Goal: Obtain resource: Download file/media

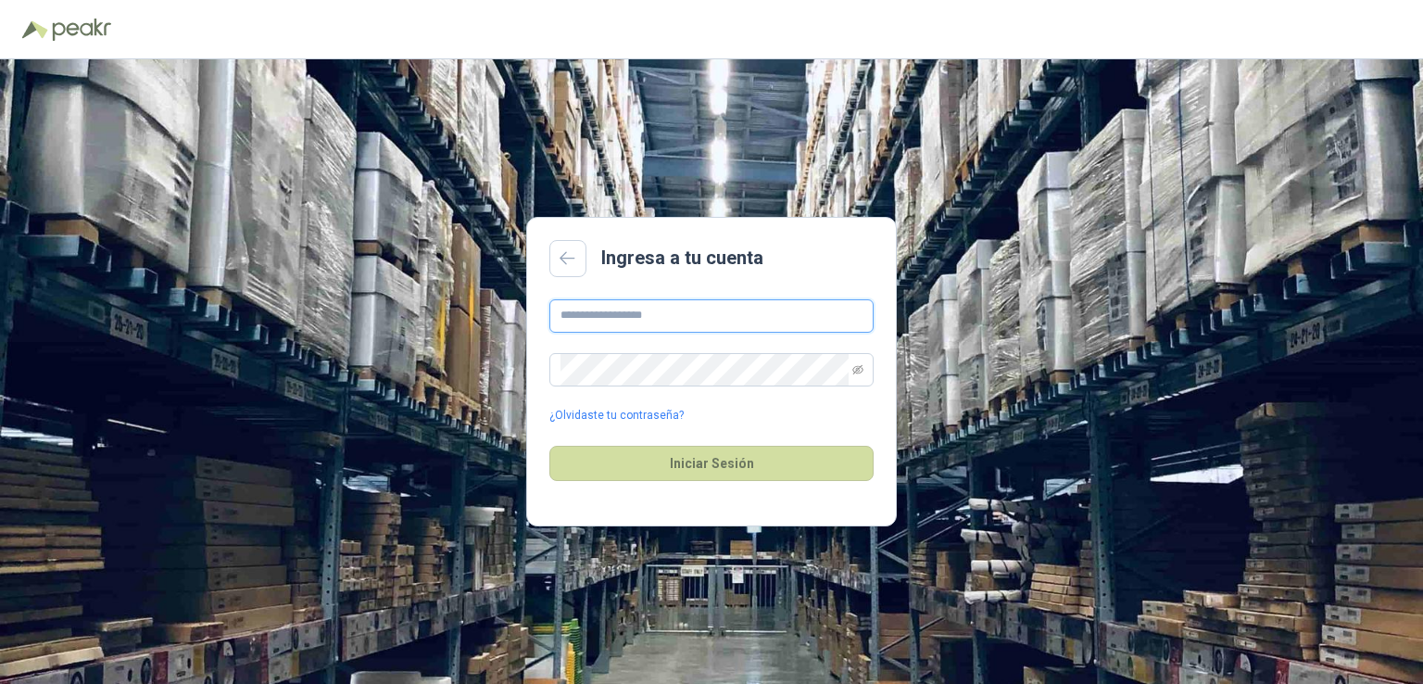
click at [596, 309] on input "text" at bounding box center [711, 315] width 324 height 33
type input "**********"
click at [549, 446] on button "Iniciar Sesión" at bounding box center [711, 463] width 324 height 35
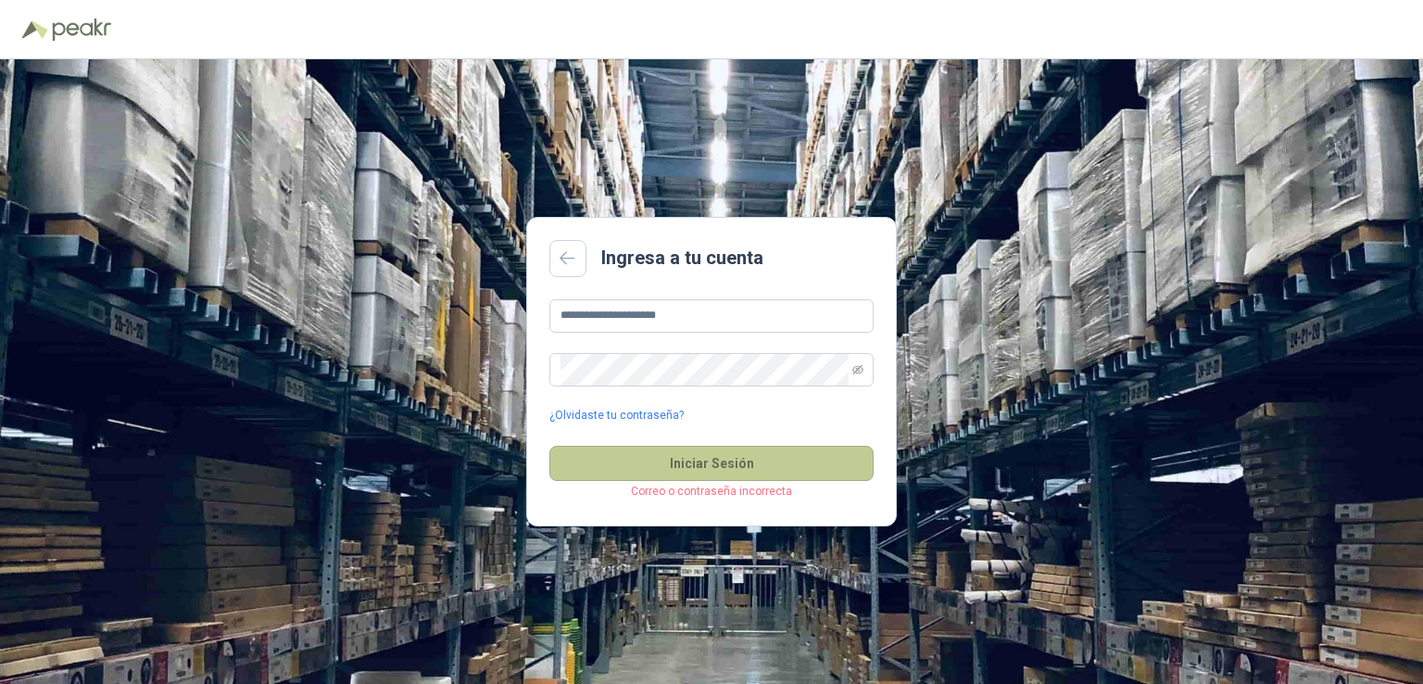
click at [649, 451] on button "Iniciar Sesión" at bounding box center [711, 463] width 324 height 35
click at [549, 446] on button "Iniciar Sesión" at bounding box center [711, 463] width 324 height 35
click at [633, 468] on button "Iniciar Sesión" at bounding box center [711, 463] width 324 height 35
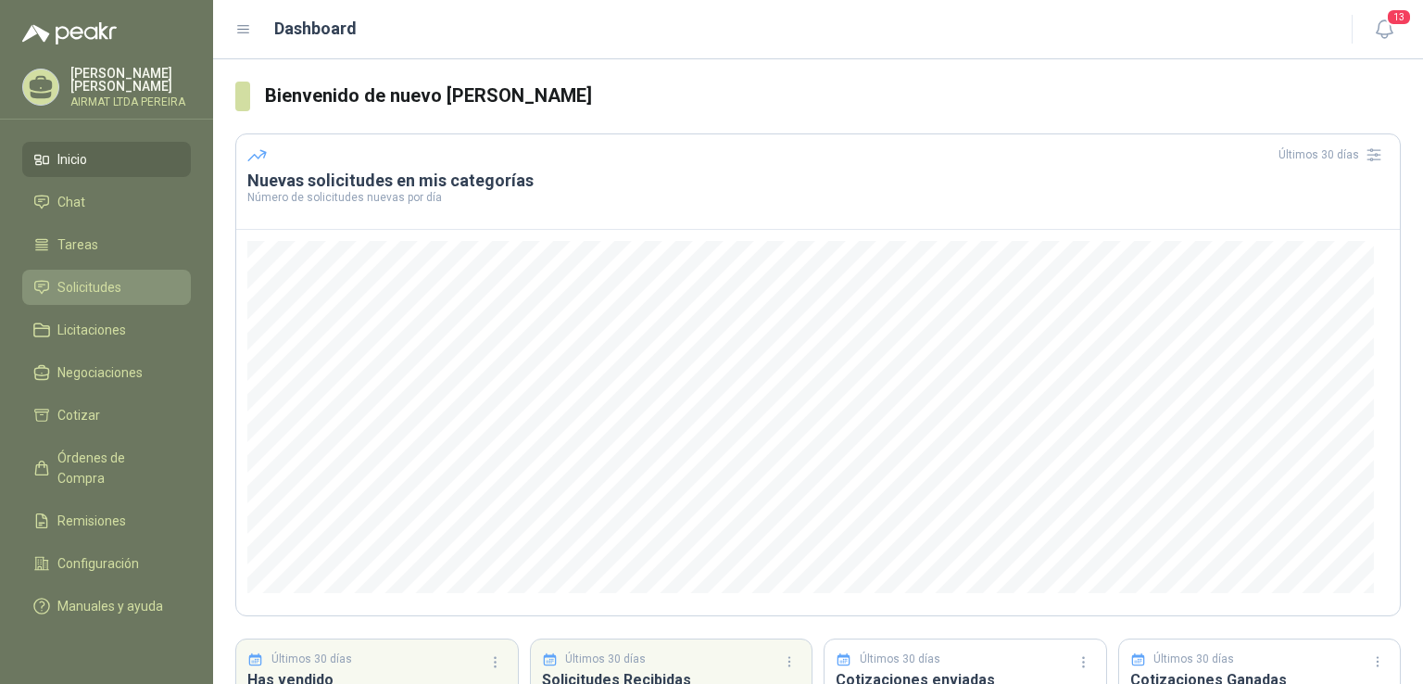
click at [88, 297] on span "Solicitudes" at bounding box center [89, 287] width 64 height 20
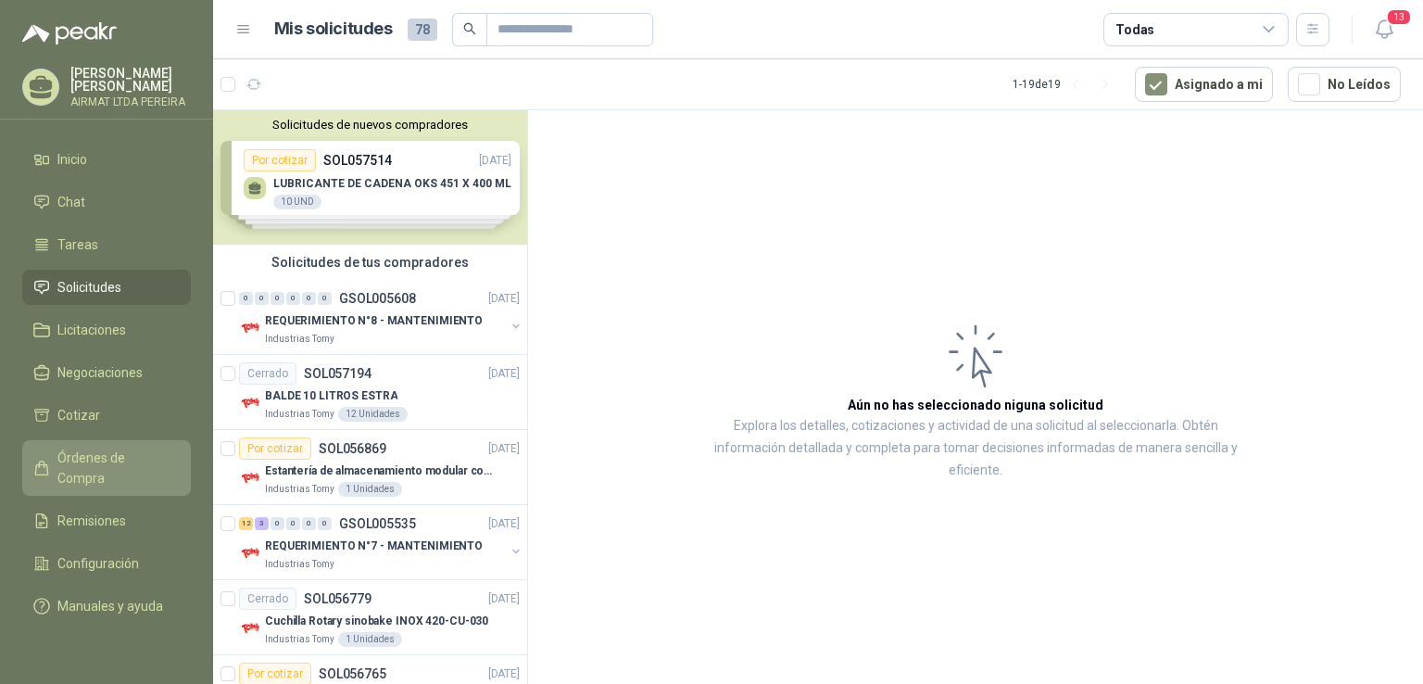
click at [91, 458] on link "Órdenes de Compra" at bounding box center [106, 468] width 169 height 56
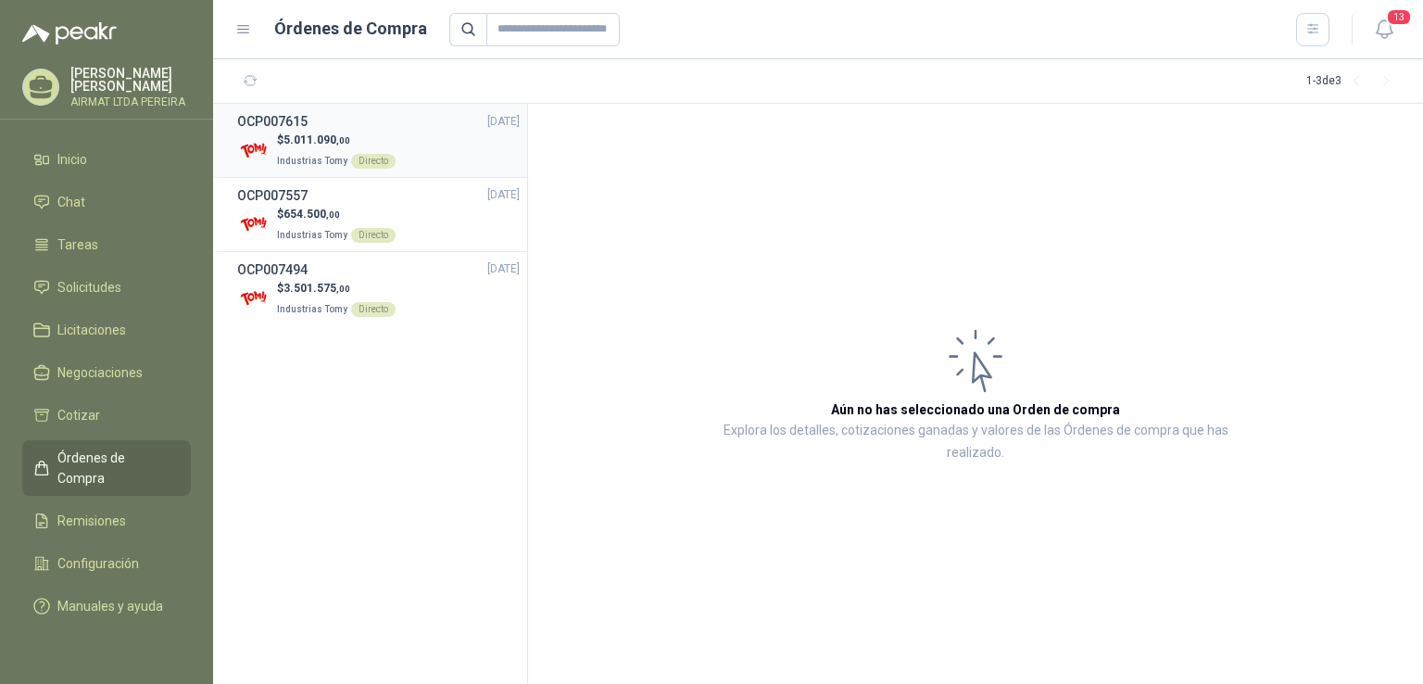
click at [419, 136] on div "$ 5.011.090 ,00 Industrias Tomy Directo" at bounding box center [378, 151] width 283 height 38
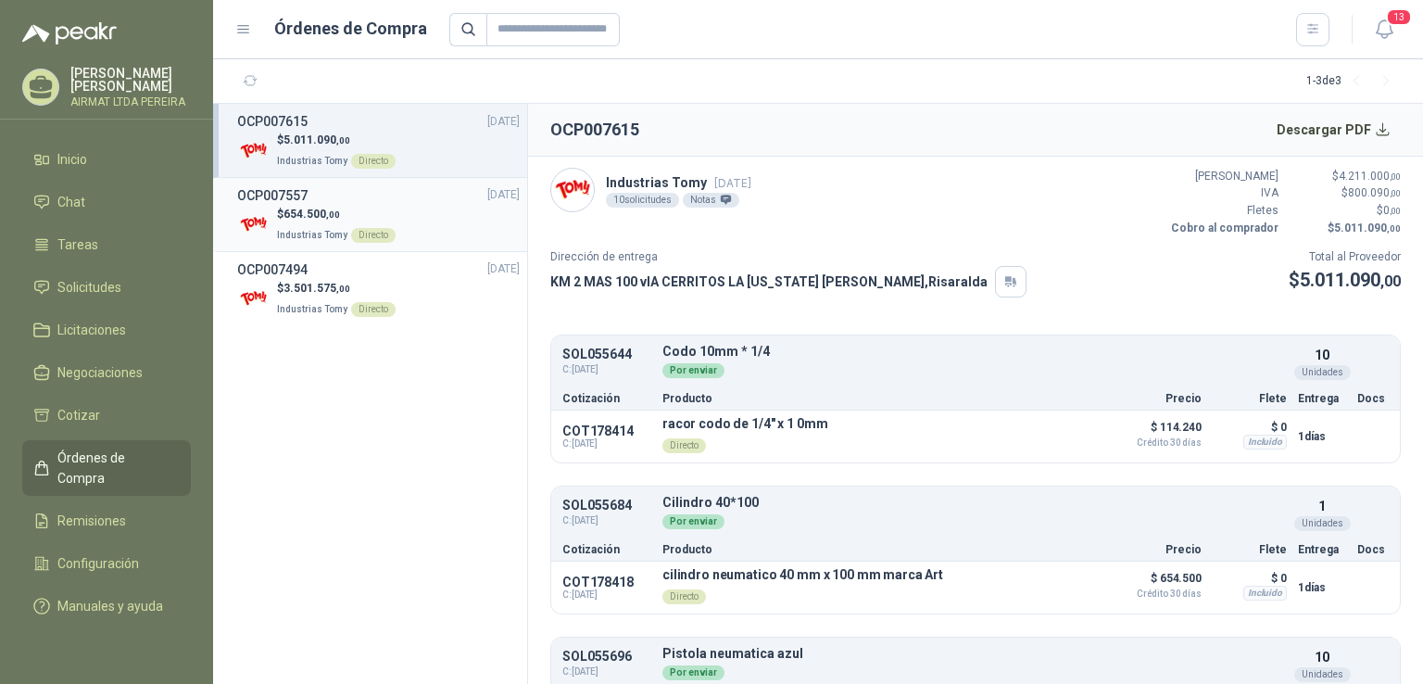
click at [408, 206] on div "$ 654.500 ,00 Industrias Tomy Directo" at bounding box center [378, 225] width 283 height 38
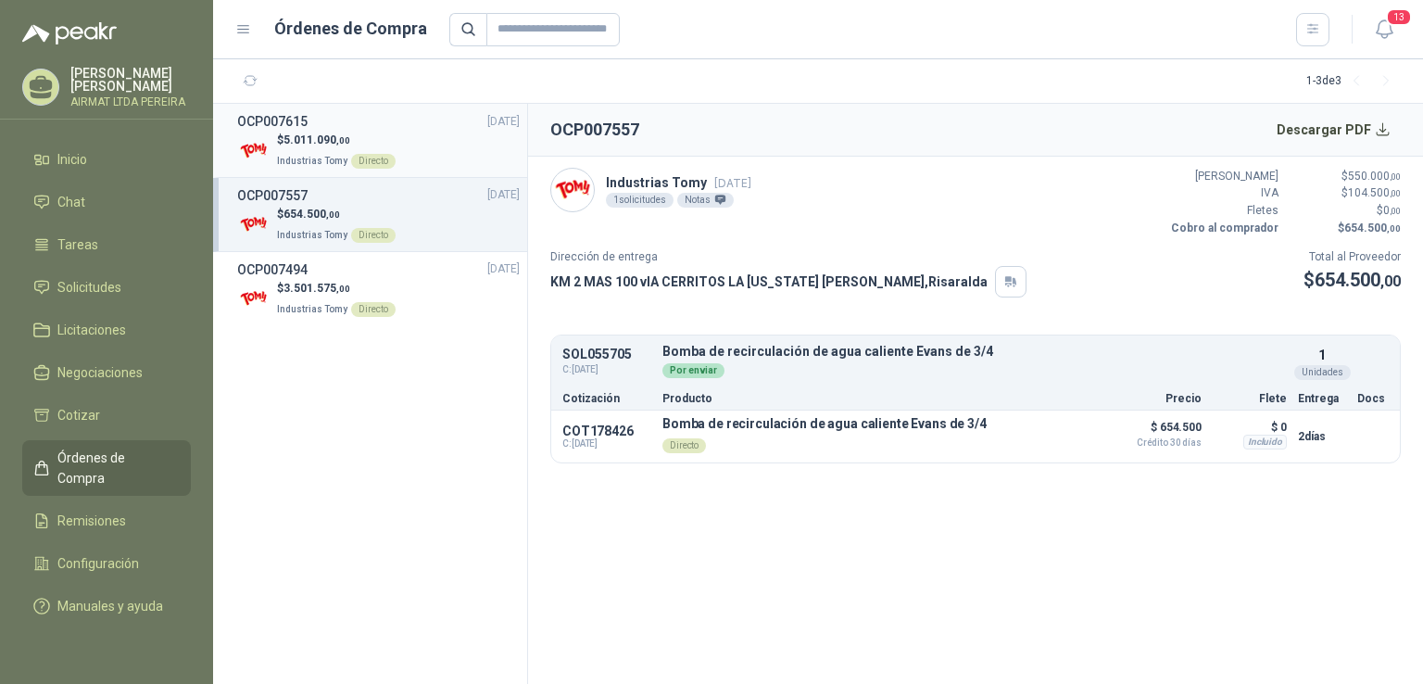
click at [306, 145] on span "5.011.090 ,00" at bounding box center [317, 139] width 67 height 13
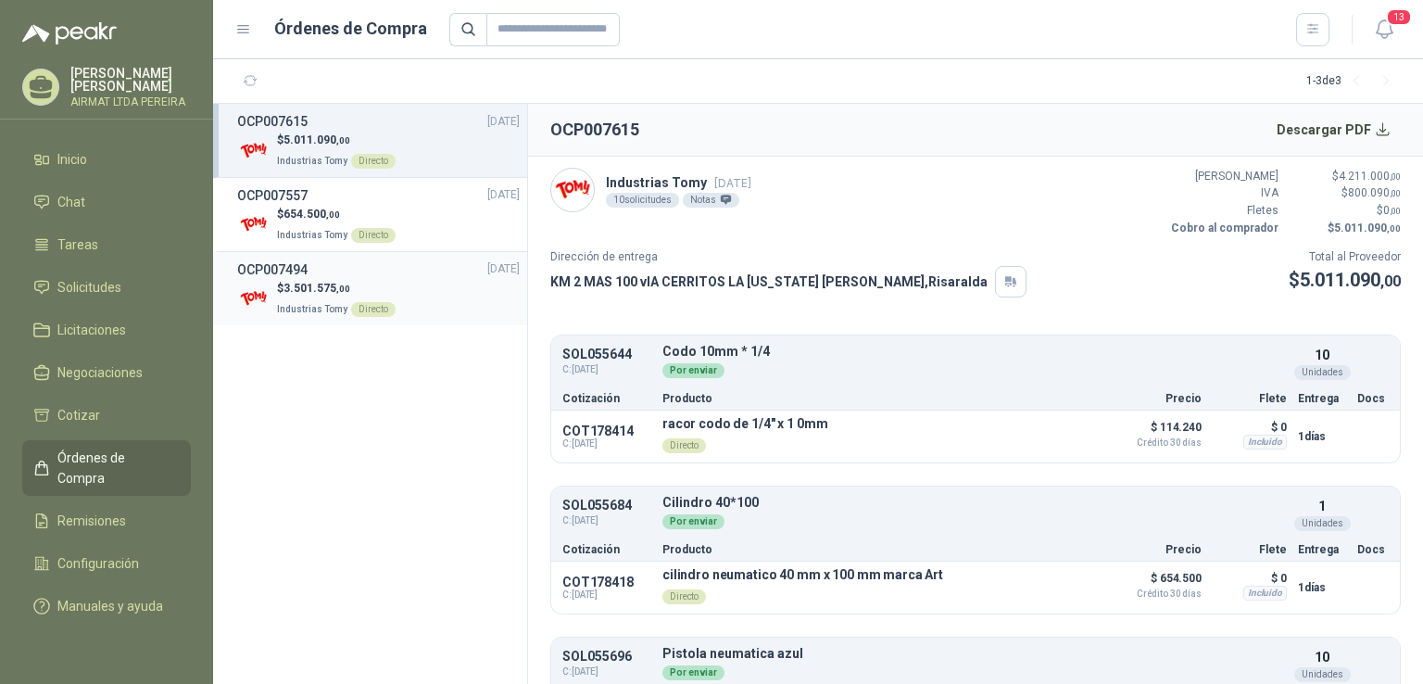
click at [391, 268] on div "OCP007494 [DATE]" at bounding box center [378, 269] width 283 height 20
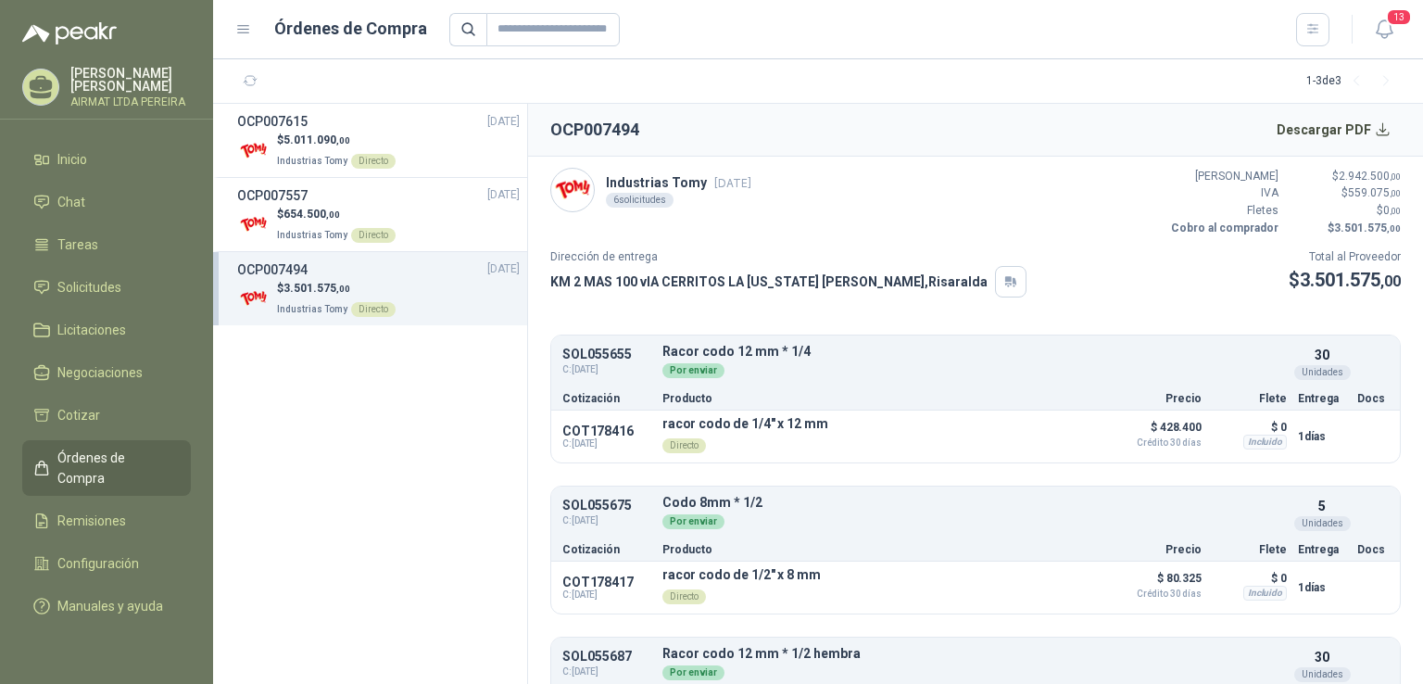
click at [428, 273] on div "OCP007494 [DATE]" at bounding box center [378, 269] width 283 height 20
click at [414, 156] on div "$ 5.011.090 ,00 Industrias Tomy Directo" at bounding box center [378, 151] width 283 height 38
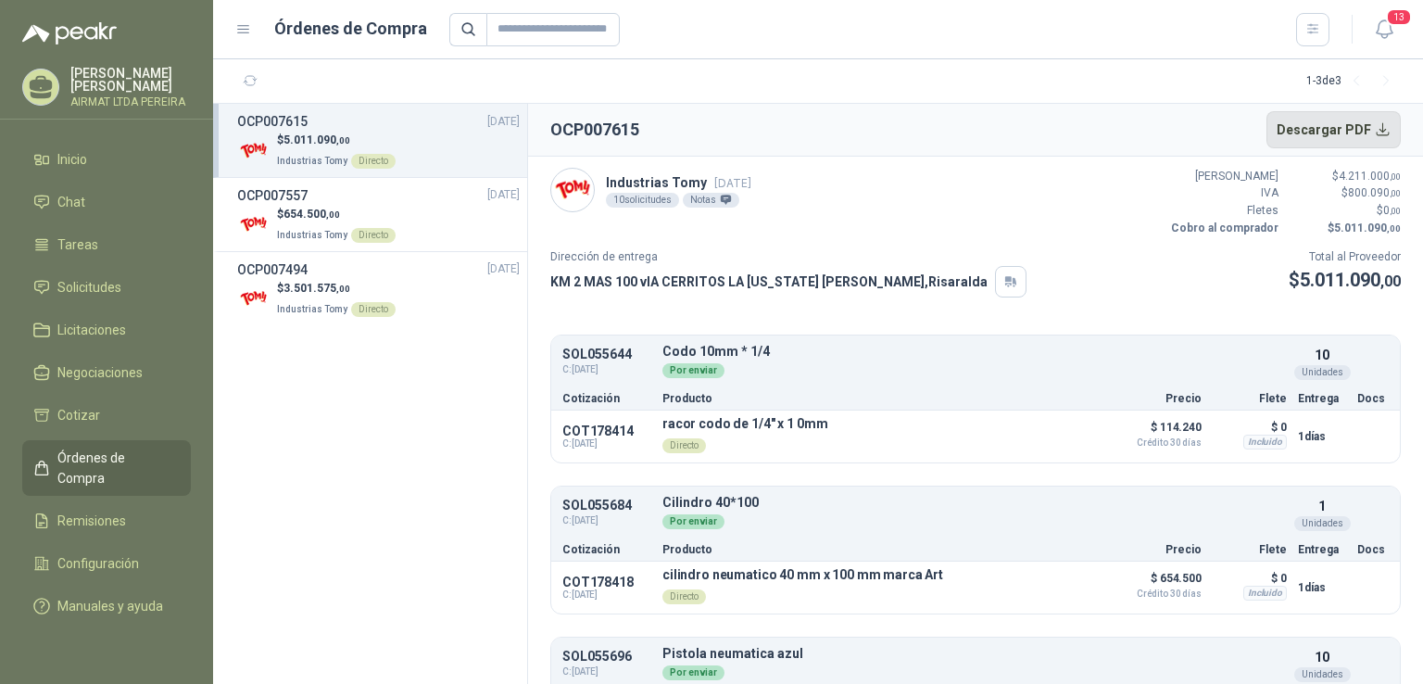
click at [1387, 128] on button "Descargar PDF" at bounding box center [1334, 129] width 135 height 37
click at [1379, 131] on button "Descargar PDF" at bounding box center [1334, 129] width 135 height 37
